Goal: Navigation & Orientation: Find specific page/section

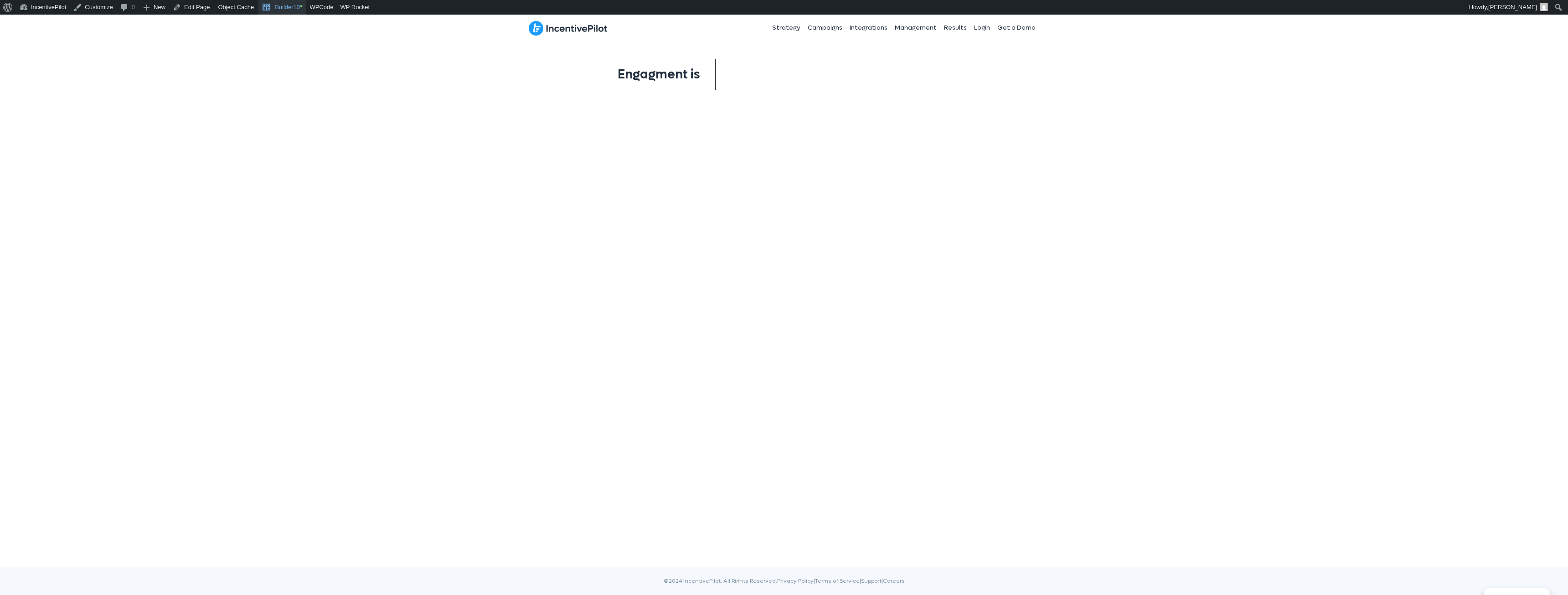
click at [270, 11] on link "Builder10 •" at bounding box center [282, 7] width 48 height 15
click at [697, 73] on span "Engagment is" at bounding box center [658, 72] width 82 height 17
click at [396, 135] on html "Manage Consent To provide the best experiences, we use technologies like cookie…" at bounding box center [784, 75] width 1568 height 121
click at [282, 8] on link "Builder10 •" at bounding box center [282, 7] width 48 height 15
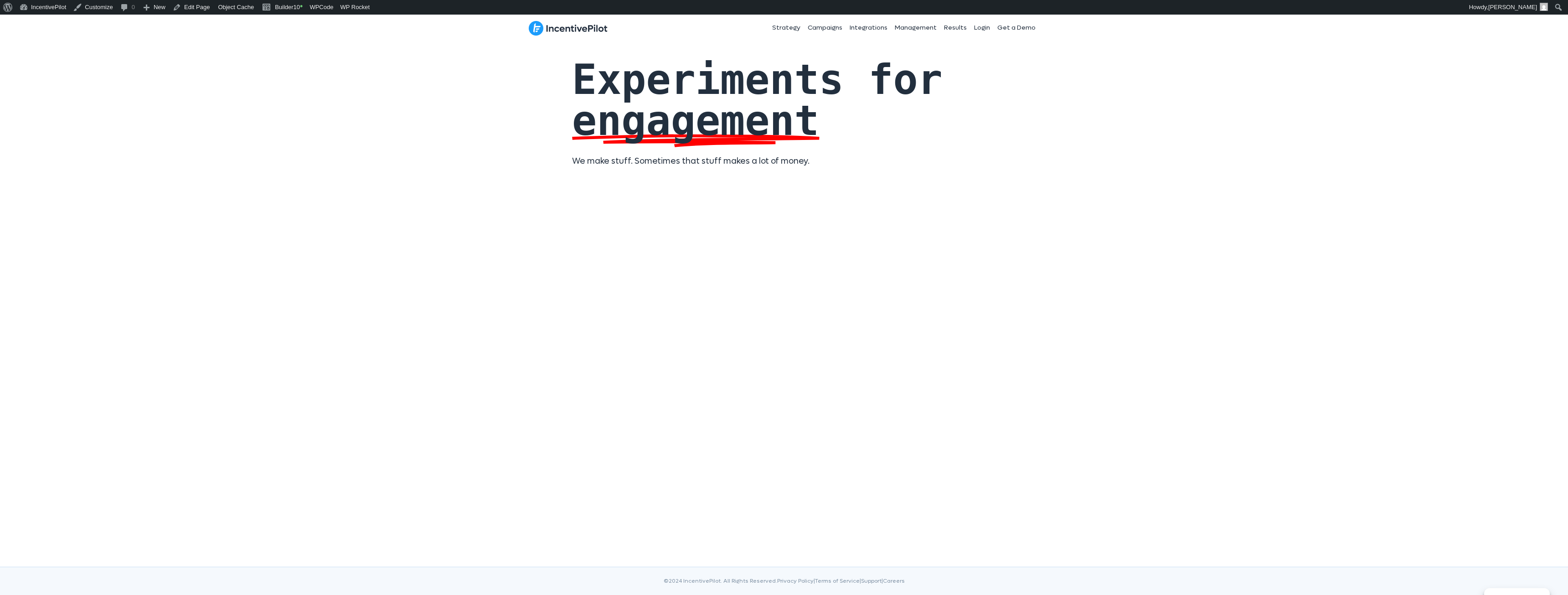
drag, startPoint x: 623, startPoint y: 118, endPoint x: 998, endPoint y: 139, distance: 375.6
click at [998, 139] on div "Experiments for engagement We make stuff. Sometimes that stuff makes a lot of m…" at bounding box center [784, 118] width 1568 height 154
click at [270, 12] on link "Builder10 •" at bounding box center [282, 7] width 48 height 15
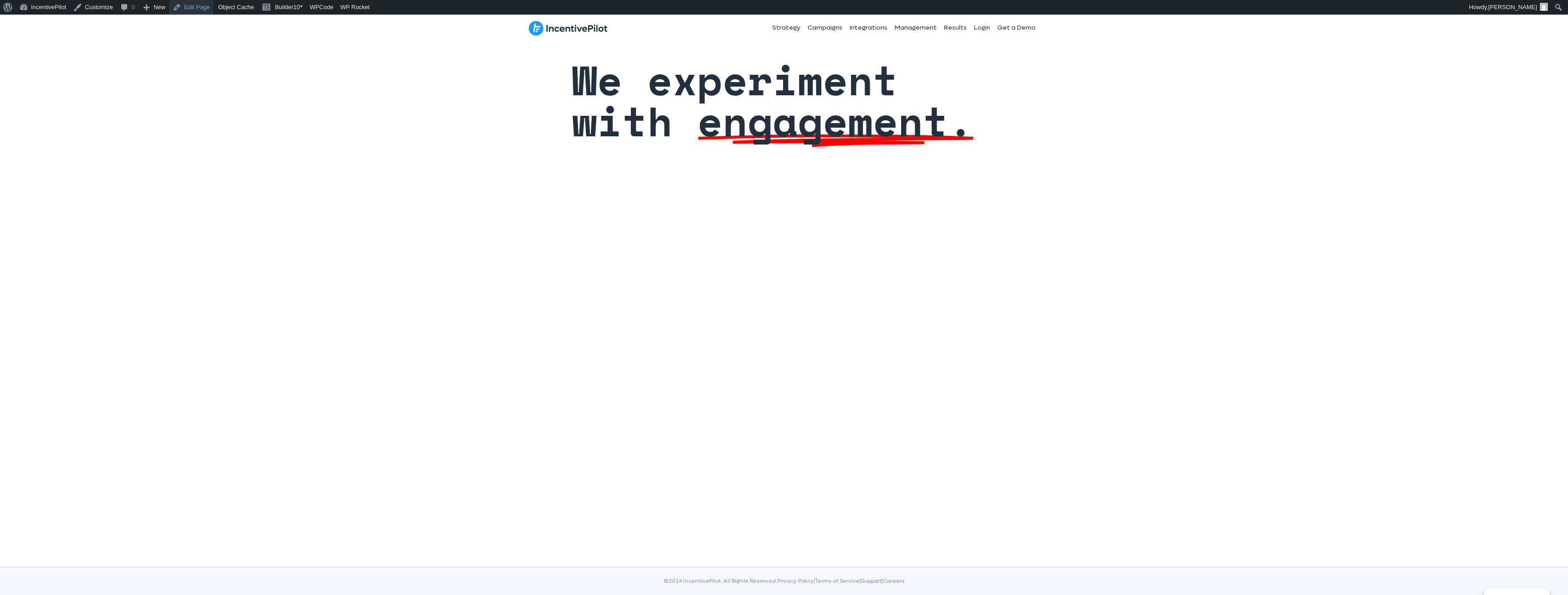
click at [205, 8] on link "Edit Page" at bounding box center [191, 7] width 44 height 15
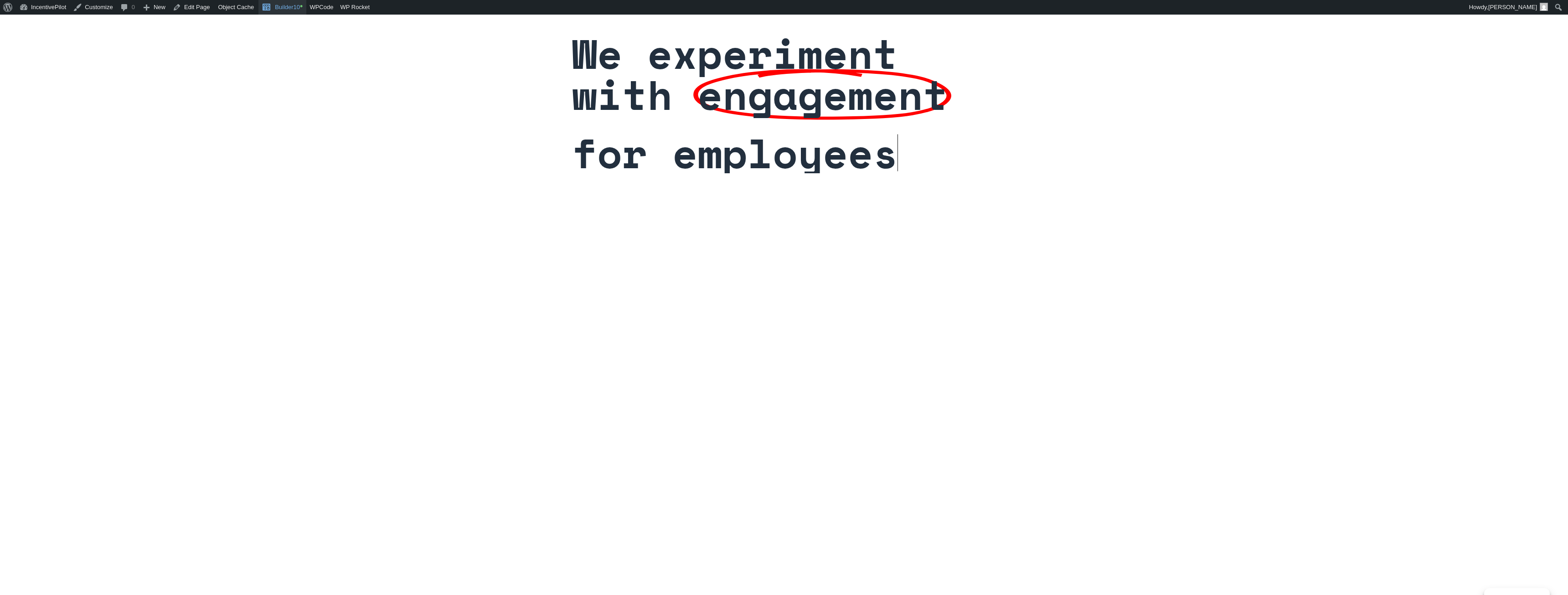
click at [278, 3] on link "Builder10 •" at bounding box center [282, 7] width 48 height 15
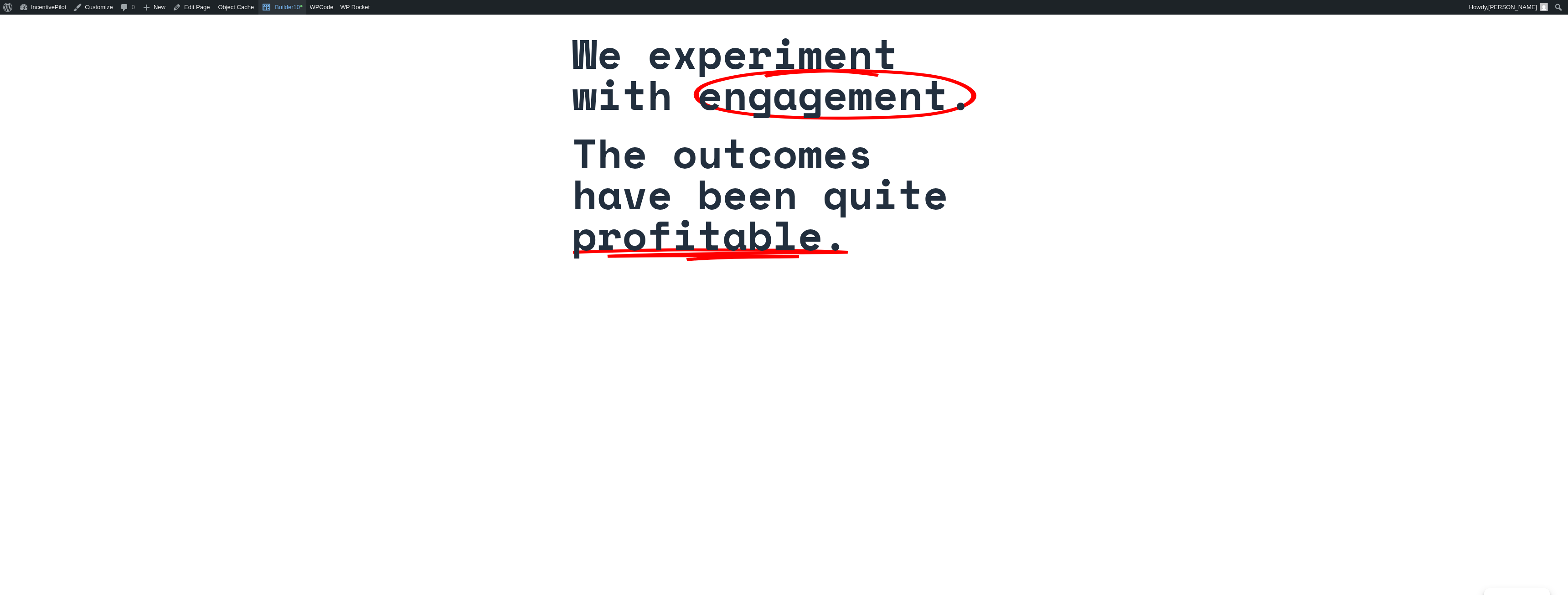
click at [288, 8] on link "Builder10 •" at bounding box center [282, 7] width 48 height 15
click at [288, 7] on link "Builder10 •" at bounding box center [282, 7] width 48 height 15
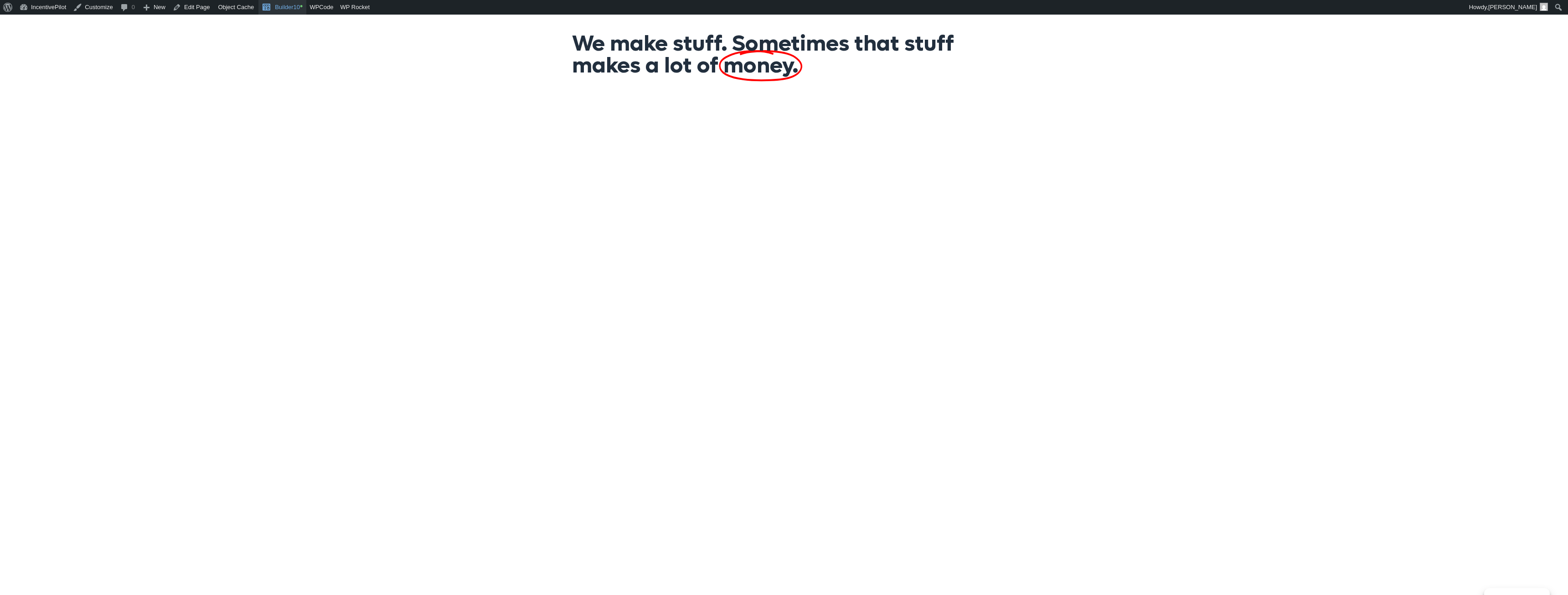
click at [284, 9] on link "Builder10 •" at bounding box center [282, 7] width 48 height 15
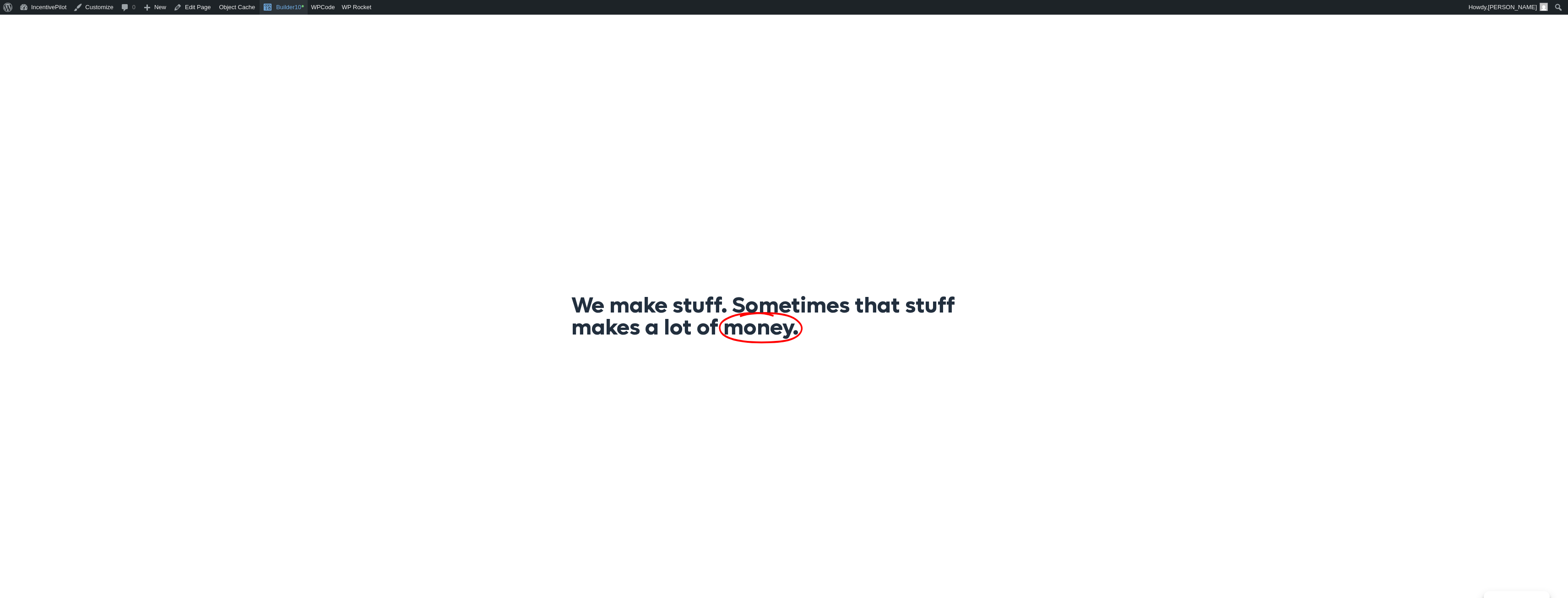
click at [277, 7] on link "Builder10 •" at bounding box center [283, 7] width 48 height 15
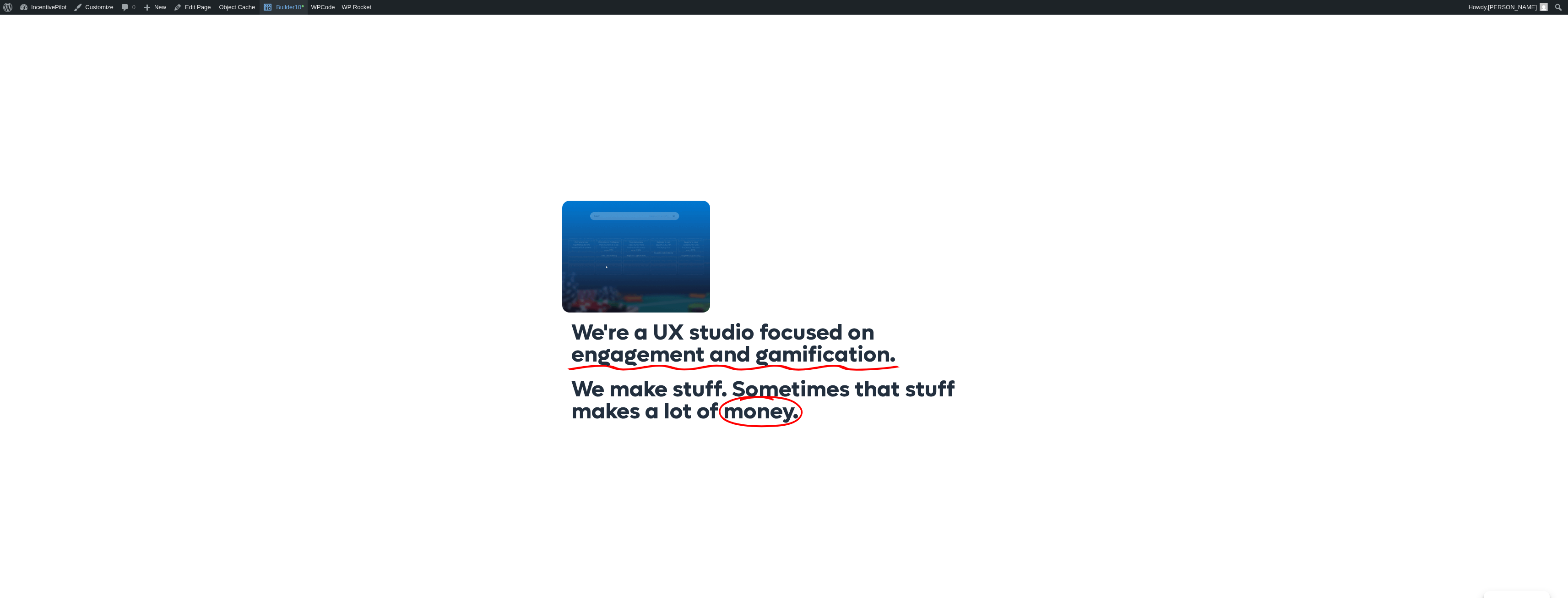
click at [295, 8] on link "Builder10 •" at bounding box center [283, 7] width 48 height 15
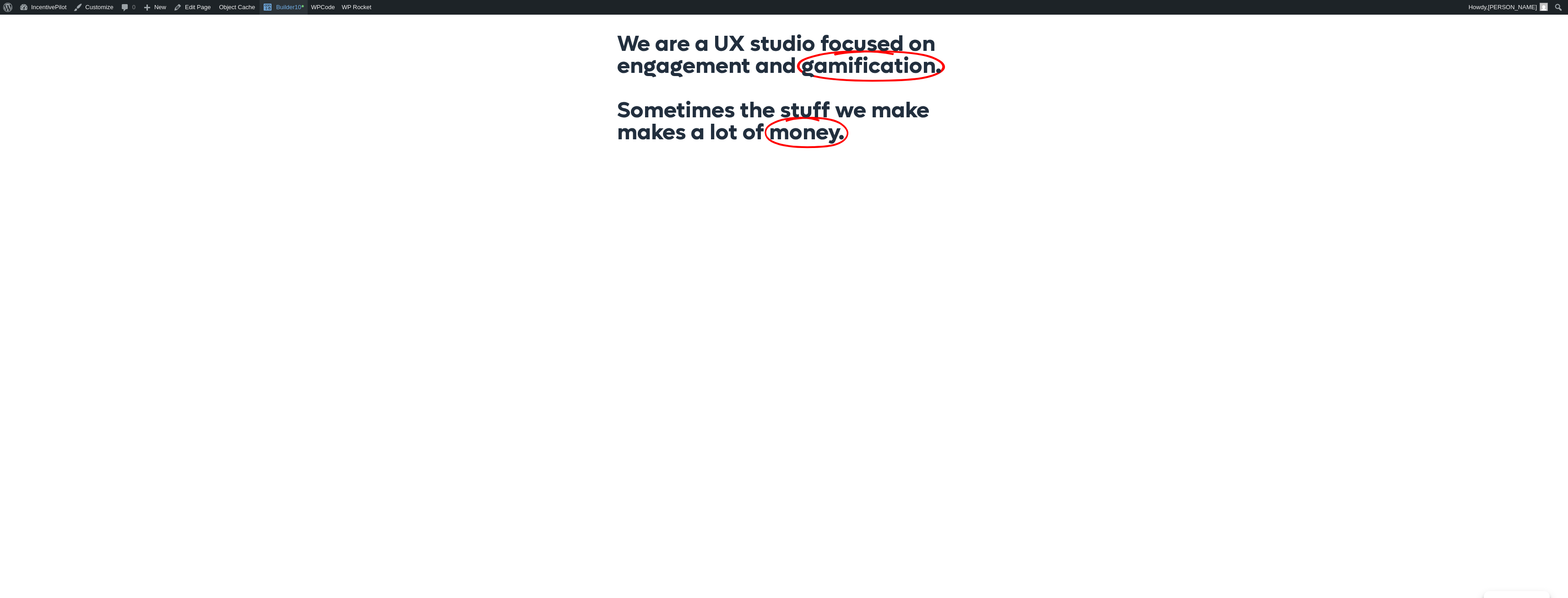
click at [286, 8] on link "Builder10 •" at bounding box center [283, 7] width 48 height 15
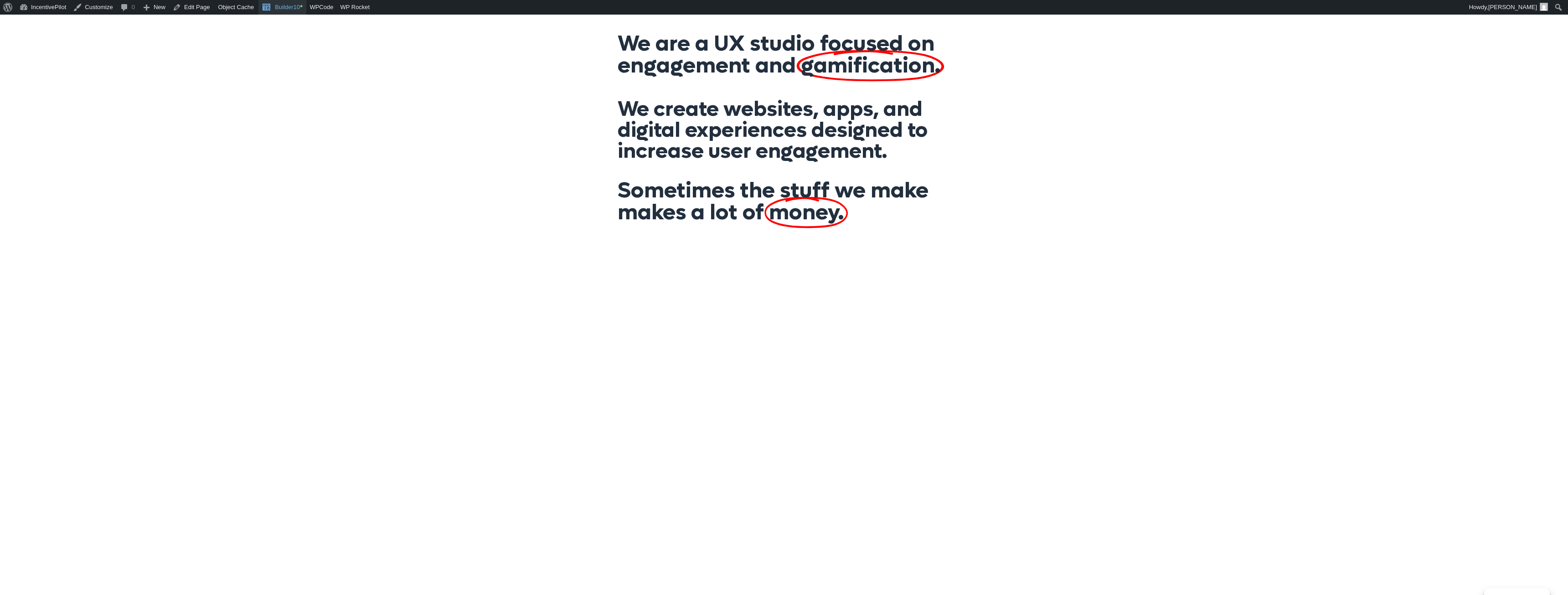
click at [272, 9] on link "Builder10 •" at bounding box center [282, 7] width 48 height 15
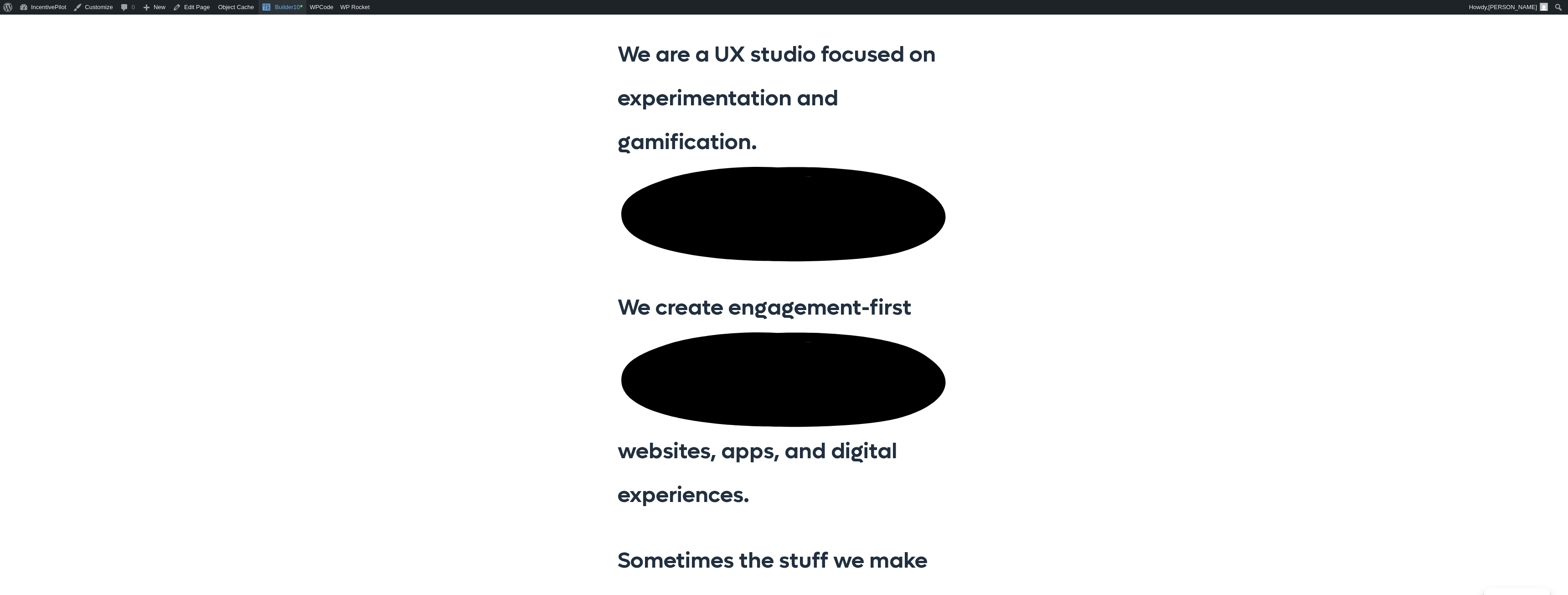
click at [263, 7] on span "Toolbar" at bounding box center [266, 6] width 11 height 13
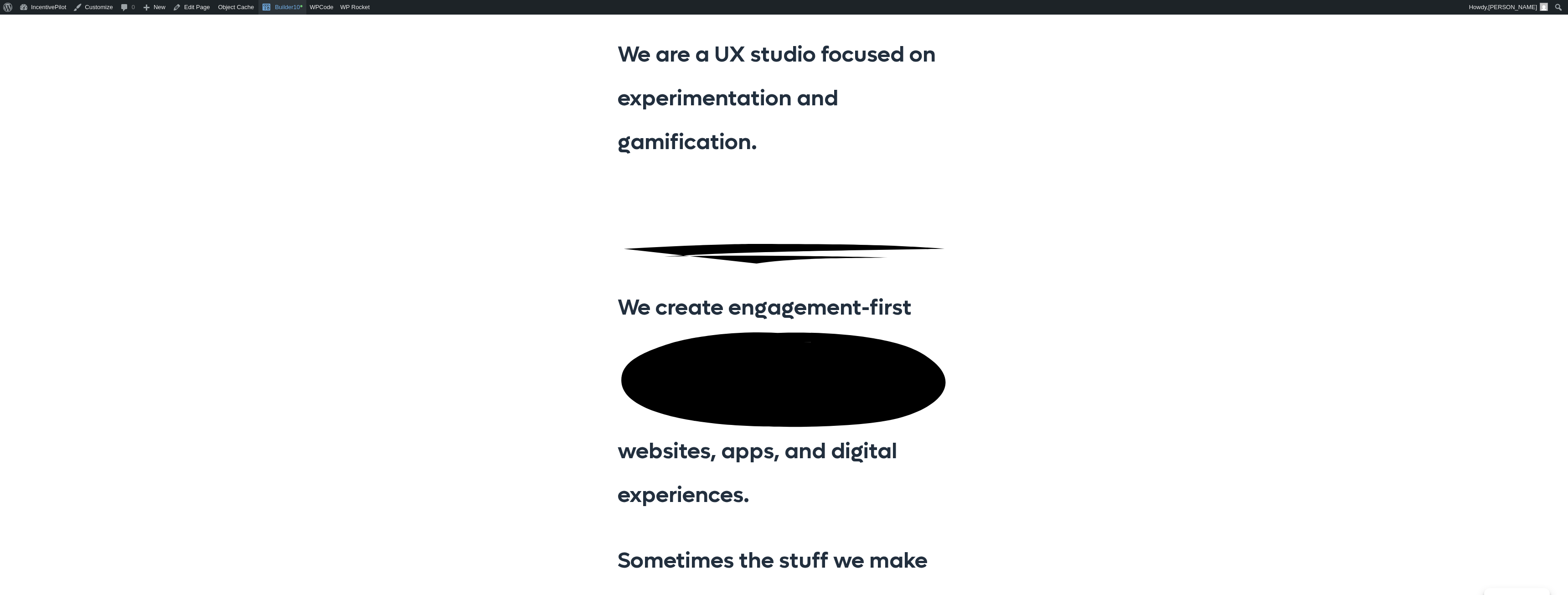
click at [293, 3] on link "Builder10 •" at bounding box center [282, 7] width 48 height 15
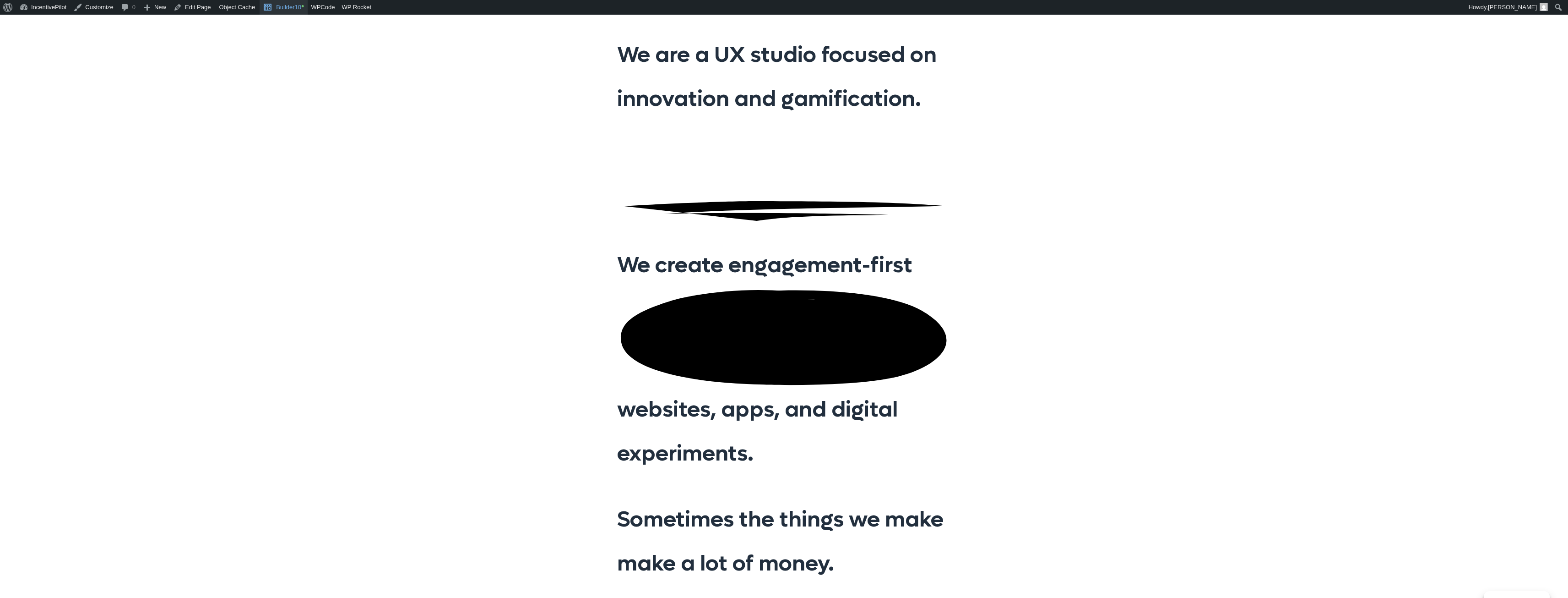
click at [285, 9] on link "Builder10 •" at bounding box center [283, 7] width 48 height 15
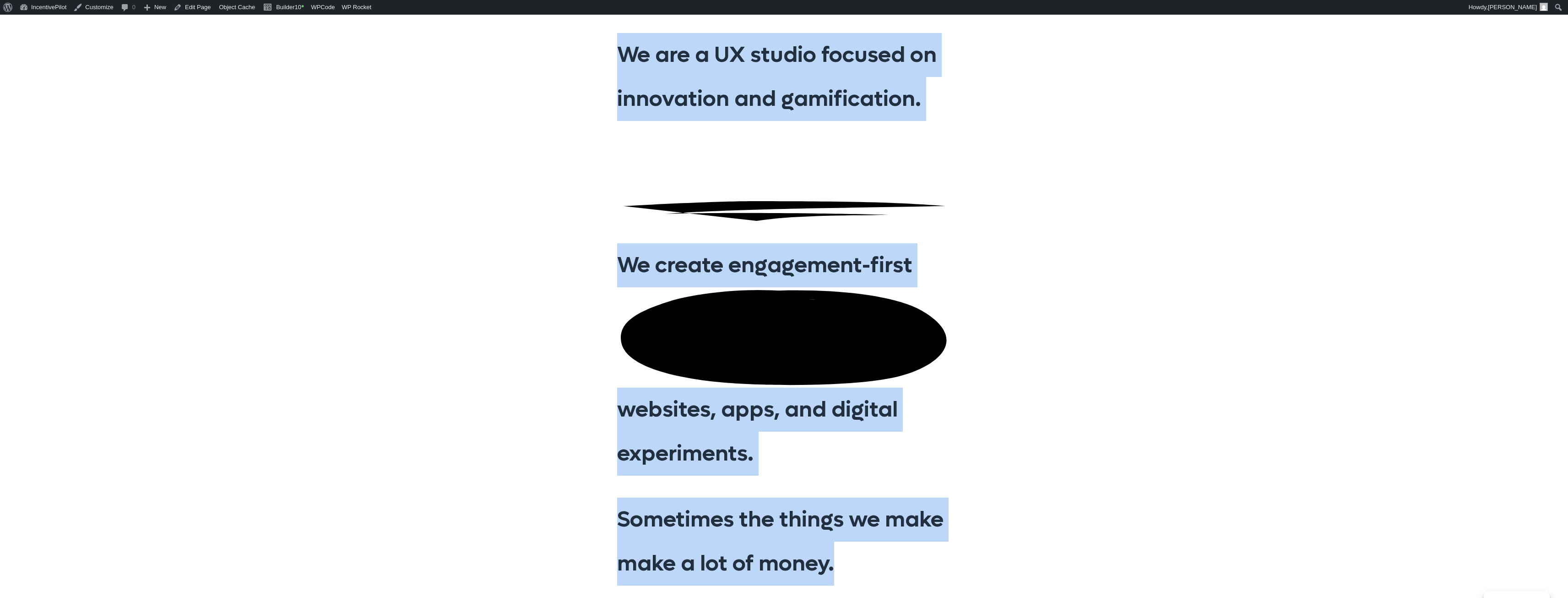
drag, startPoint x: 565, startPoint y: 235, endPoint x: 1077, endPoint y: 493, distance: 573.3
click at [1077, 493] on div "We are a UX studio focused on innovation and gamification. We create engagement…" at bounding box center [784, 361] width 1568 height 693
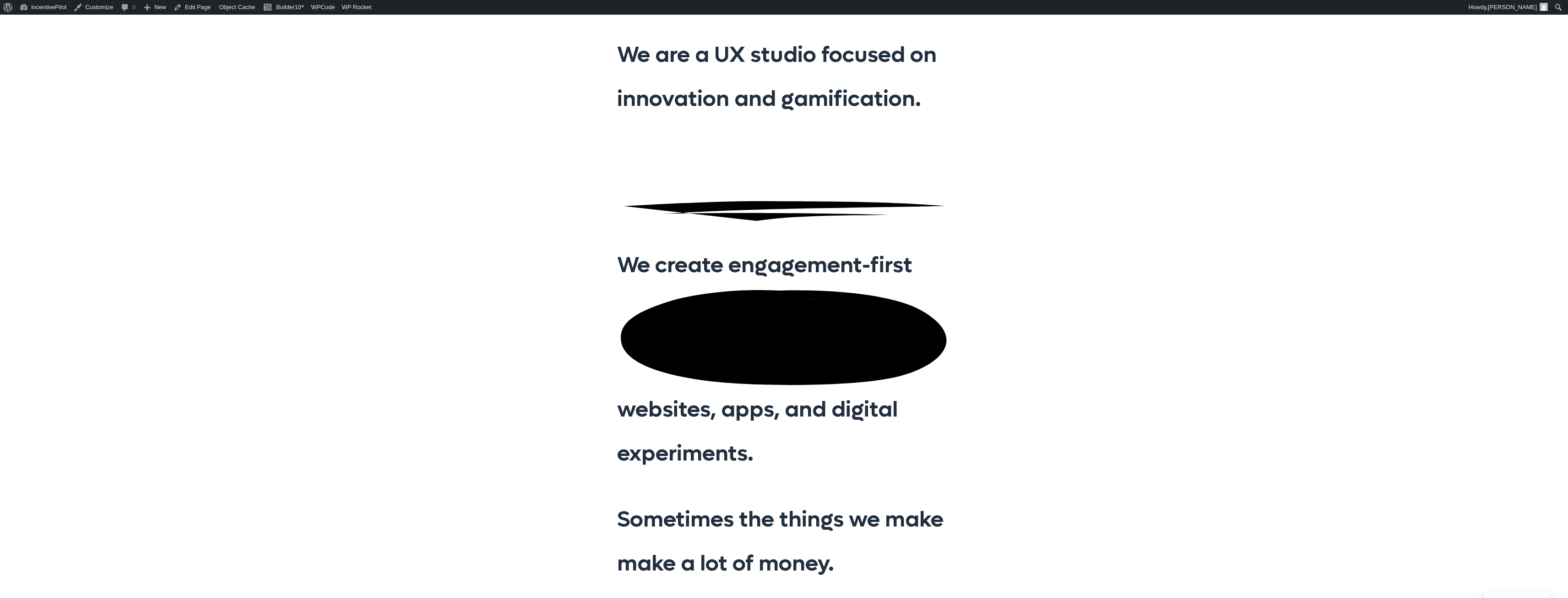
click at [1077, 493] on div "We are a UX studio focused on innovation and gamification. We create engagement…" at bounding box center [784, 361] width 1568 height 693
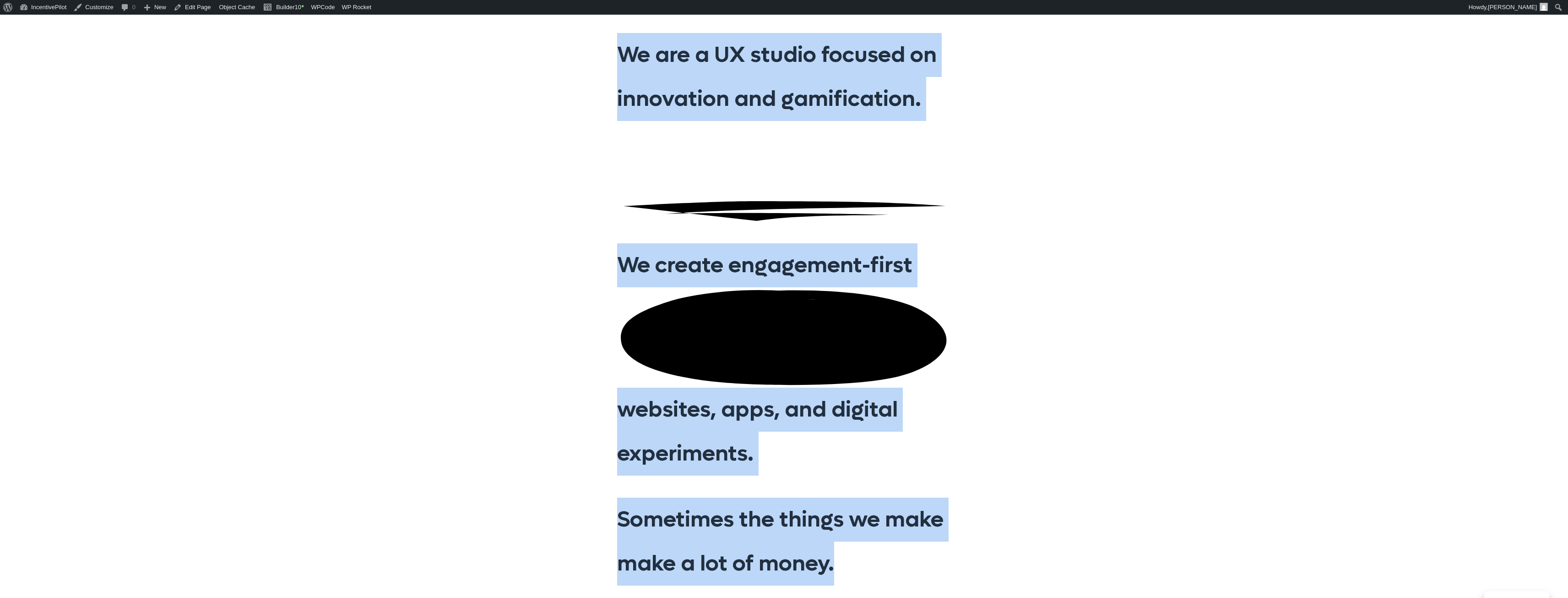
drag, startPoint x: 968, startPoint y: 463, endPoint x: 554, endPoint y: 129, distance: 531.9
click at [554, 129] on div "We are a UX studio focused on innovation and gamification. We create engagement…" at bounding box center [784, 361] width 1568 height 693
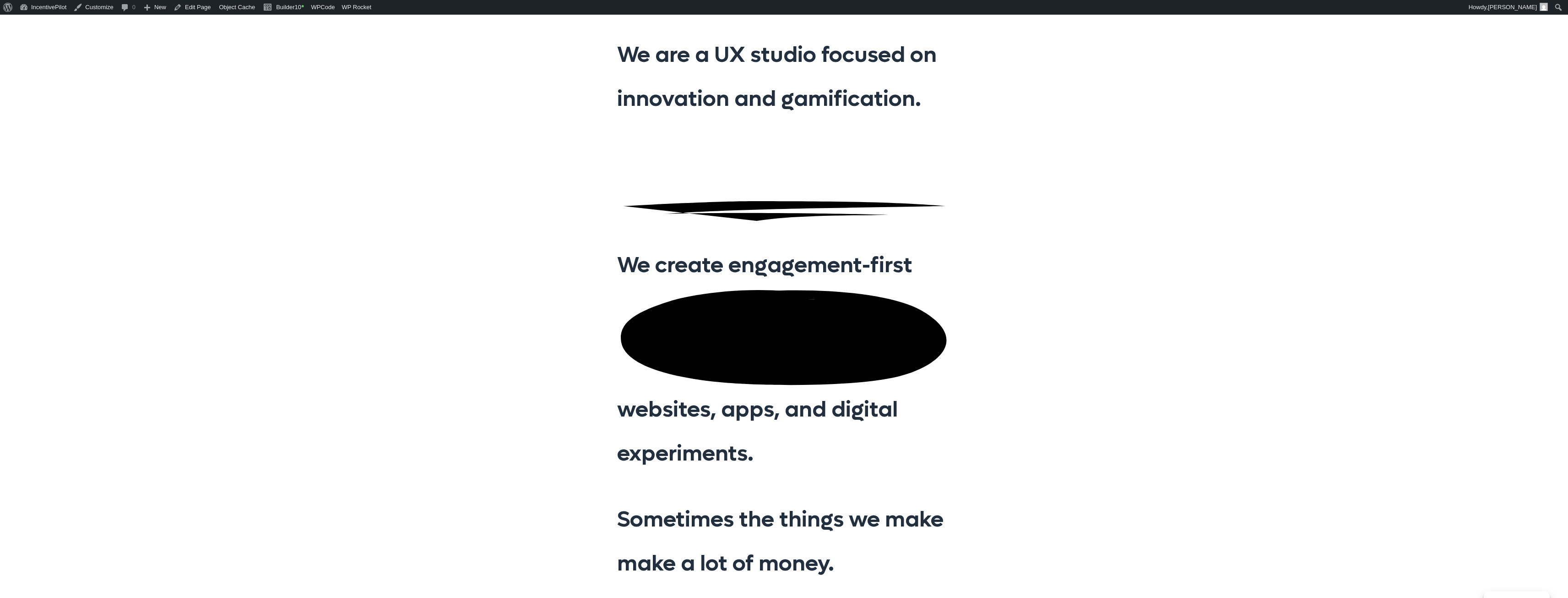
drag, startPoint x: 554, startPoint y: 129, endPoint x: 551, endPoint y: 137, distance: 8.5
click at [551, 137] on div "We are a UX studio focused on innovation and gamification. We create engagement…" at bounding box center [784, 361] width 1568 height 693
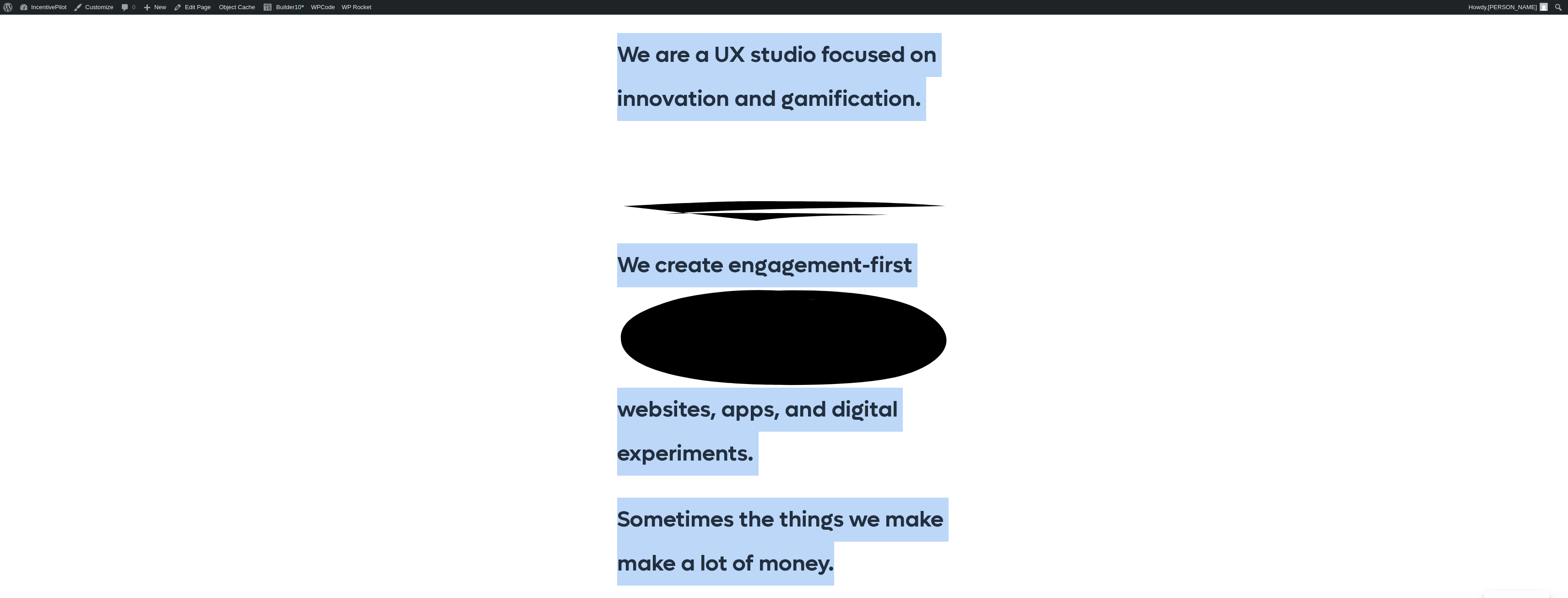
drag, startPoint x: 549, startPoint y: 155, endPoint x: 1059, endPoint y: 438, distance: 583.3
click at [1059, 439] on div "We are a UX studio focused on innovation and gamification. We create engagement…" at bounding box center [784, 361] width 1568 height 693
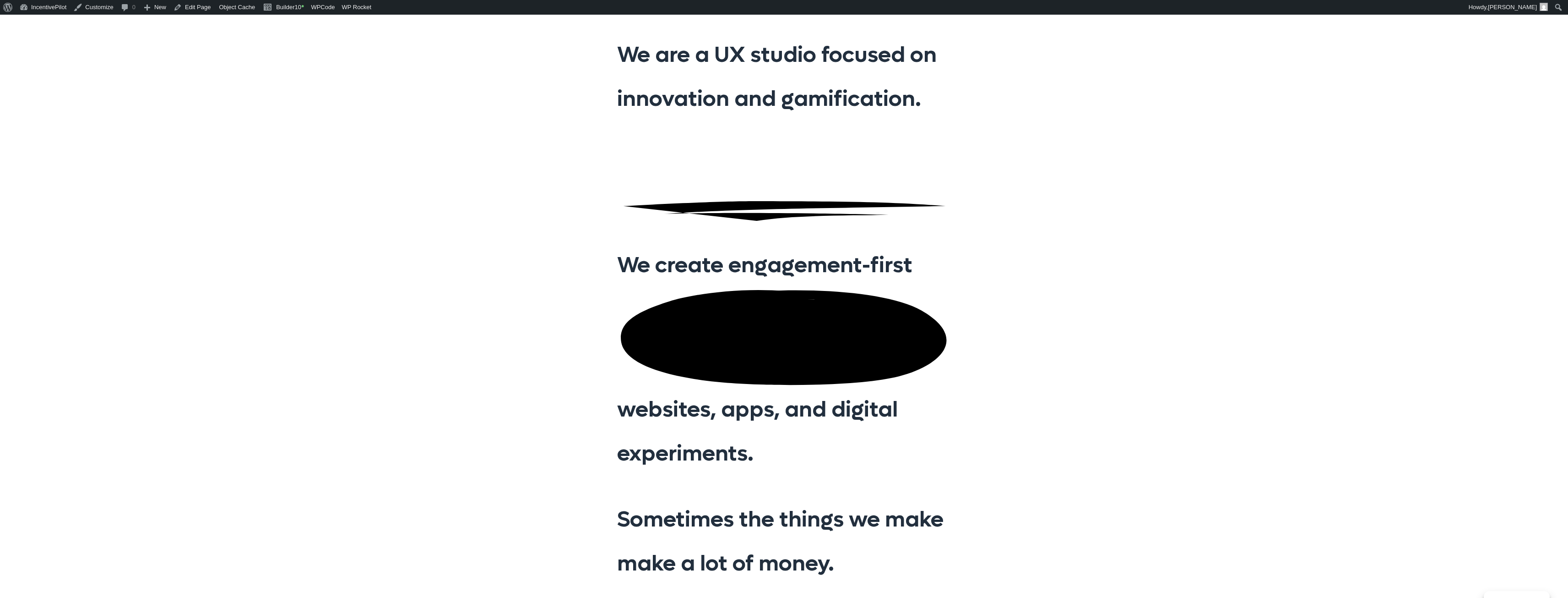
click at [1058, 437] on div "We are a UX studio focused on innovation and gamification. We create engagement…" at bounding box center [784, 361] width 1568 height 693
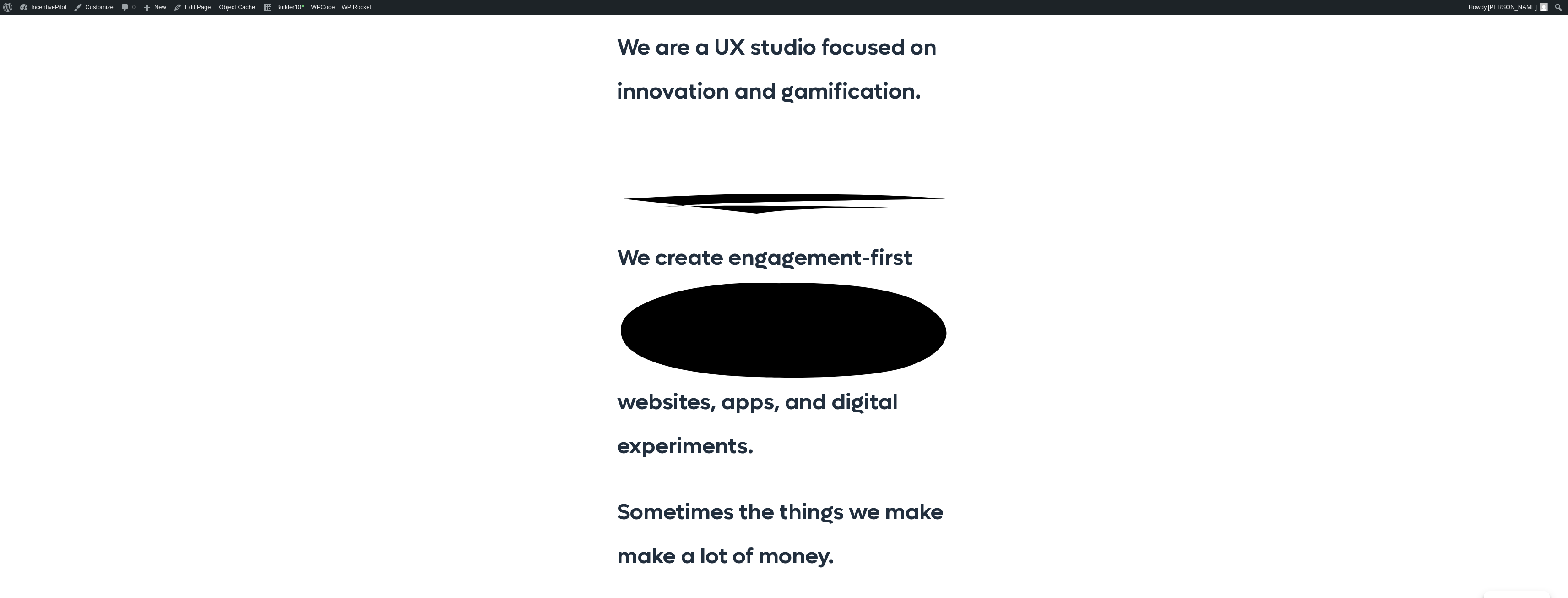
scroll to position [15, 0]
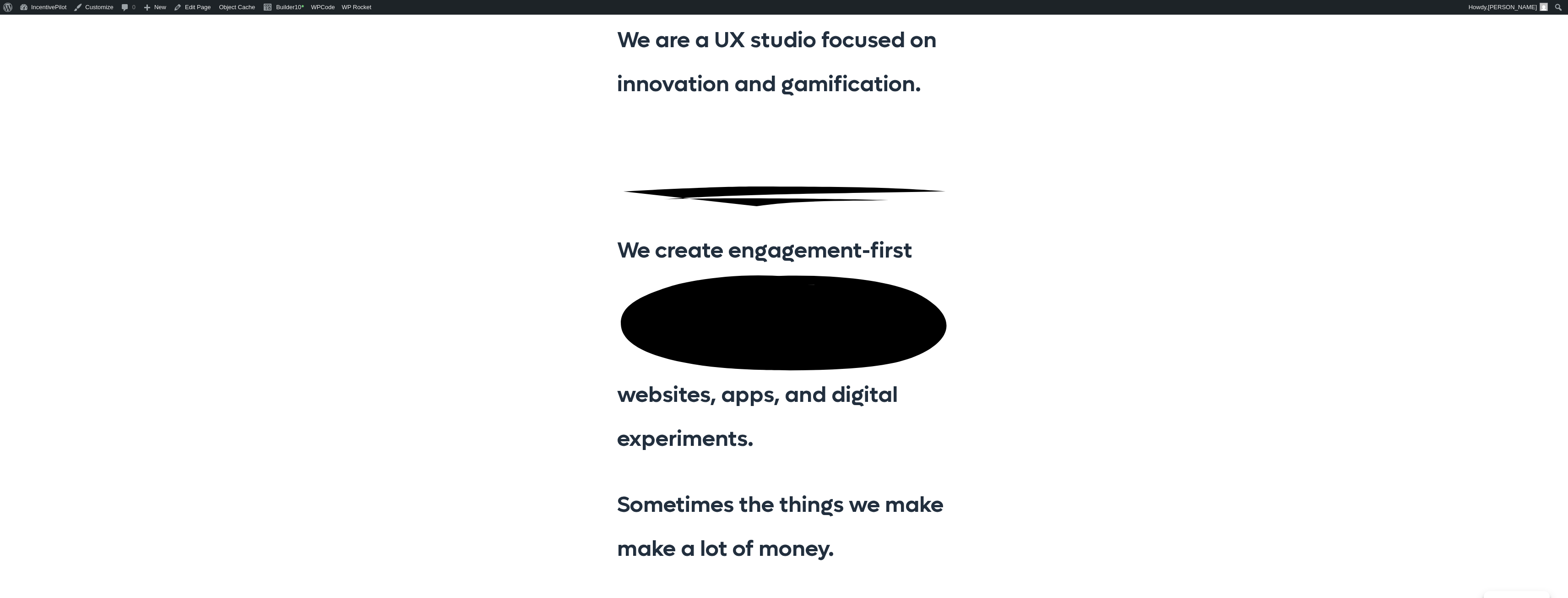
click at [460, 151] on div "We are a UX studio focused on innovation and gamification. We create engagement…" at bounding box center [784, 346] width 1568 height 693
click at [294, 4] on link "Builder10 •" at bounding box center [283, 7] width 48 height 15
